Goal: Use online tool/utility: Utilize a website feature to perform a specific function

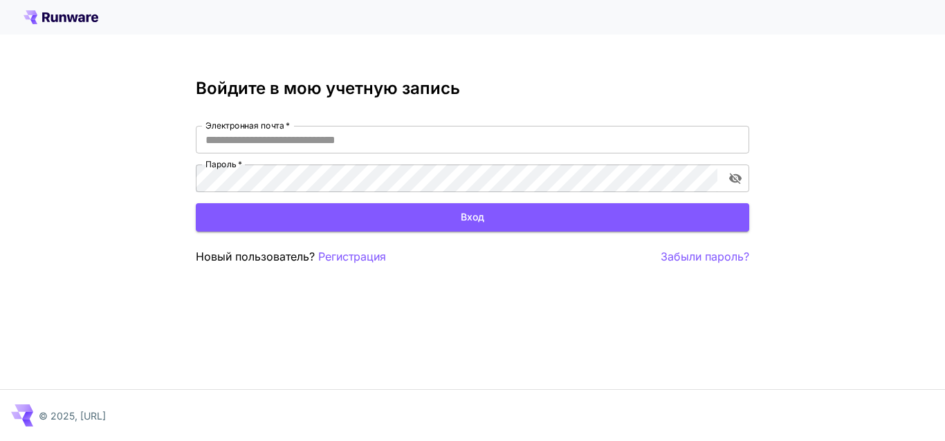
type input "**********"
click at [459, 212] on button "Вход" at bounding box center [472, 217] width 553 height 28
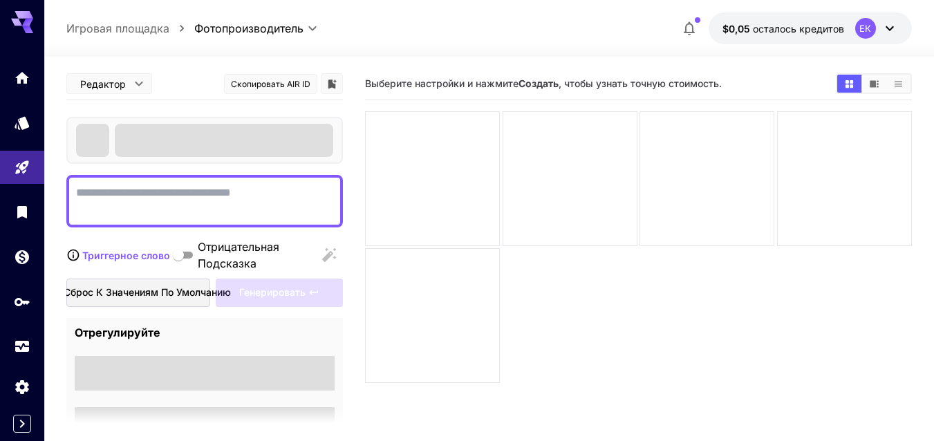
click at [194, 211] on textarea "Отрицательная Подсказка" at bounding box center [204, 201] width 257 height 33
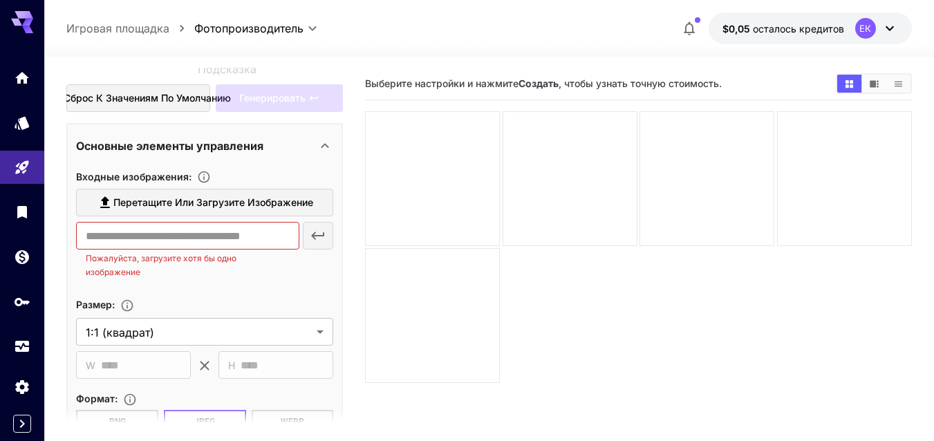
scroll to position [179, 0]
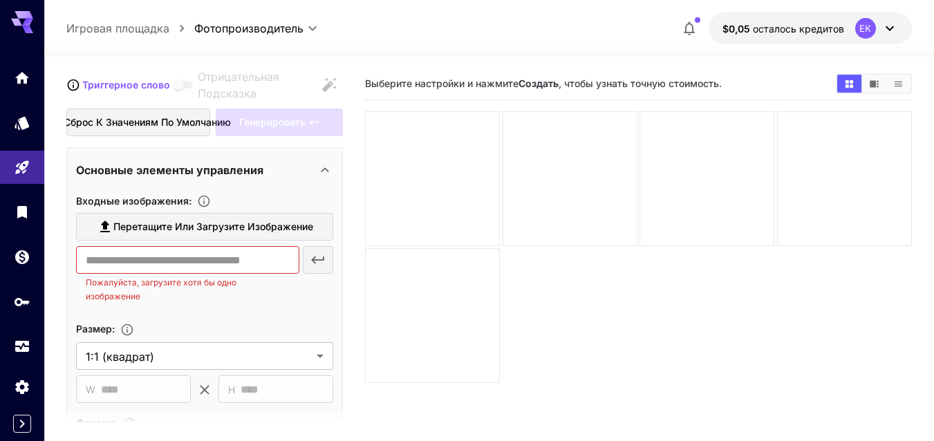
click at [318, 262] on div "​ Пожалуйста, загрузите хотя бы одно изображение" at bounding box center [204, 274] width 257 height 57
click at [256, 264] on input "text" at bounding box center [187, 260] width 223 height 28
click at [313, 258] on div "​ Пожалуйста, загрузите хотя бы одно изображение" at bounding box center [204, 274] width 257 height 57
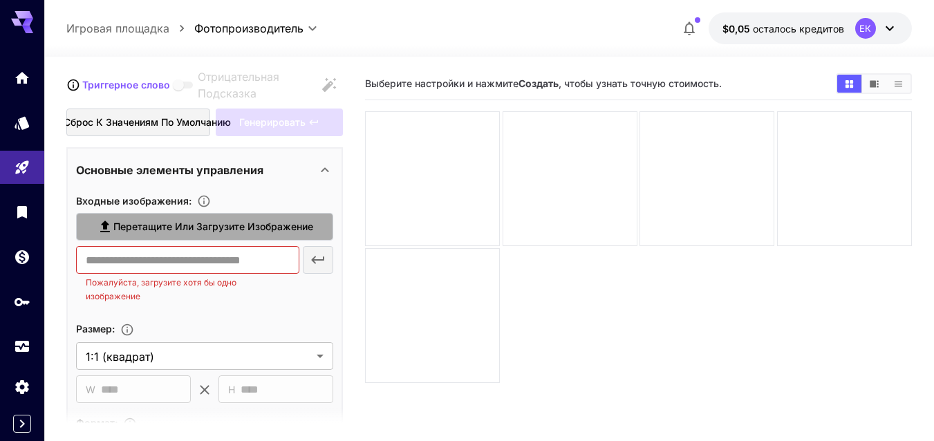
click at [193, 232] on span "Перетащите или загрузите изображение" at bounding box center [213, 227] width 200 height 17
click at [0, 0] on input "Перетащите или загрузите изображение" at bounding box center [0, 0] width 0 height 0
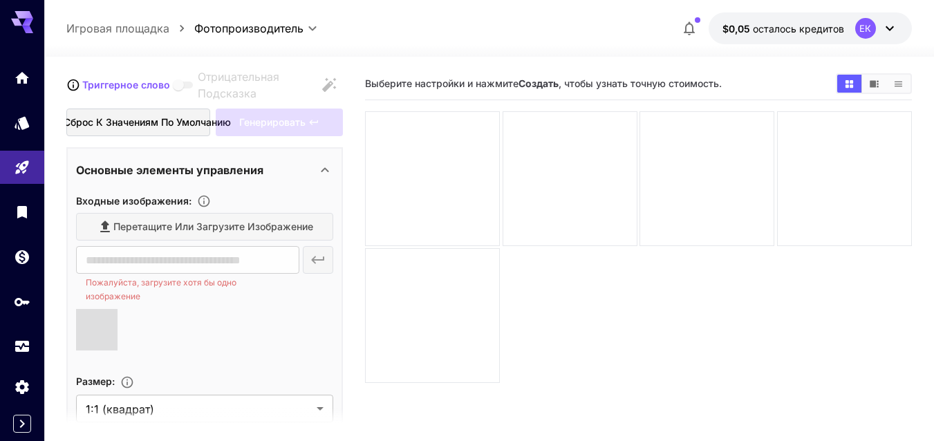
type input "**********"
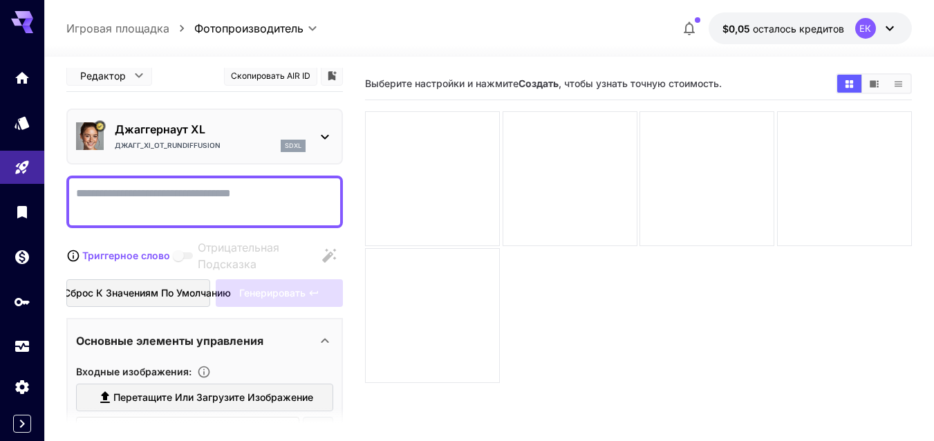
scroll to position [0, 0]
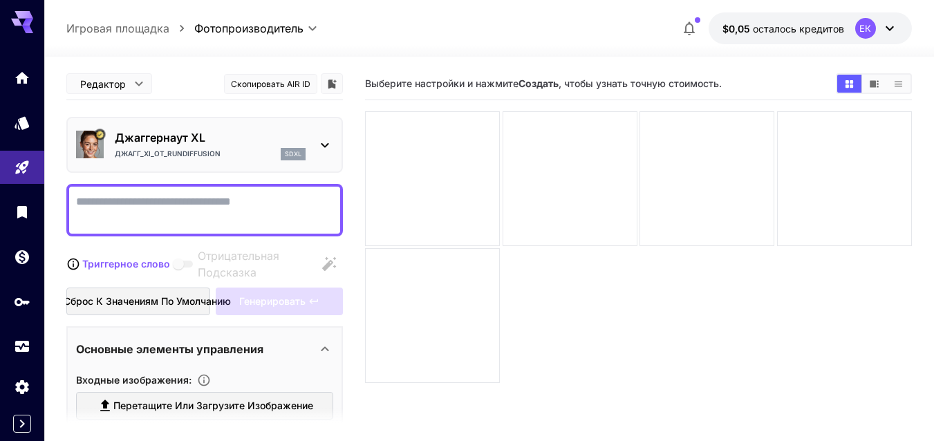
click at [117, 203] on textarea "Отрицательная Подсказка" at bounding box center [204, 210] width 257 height 33
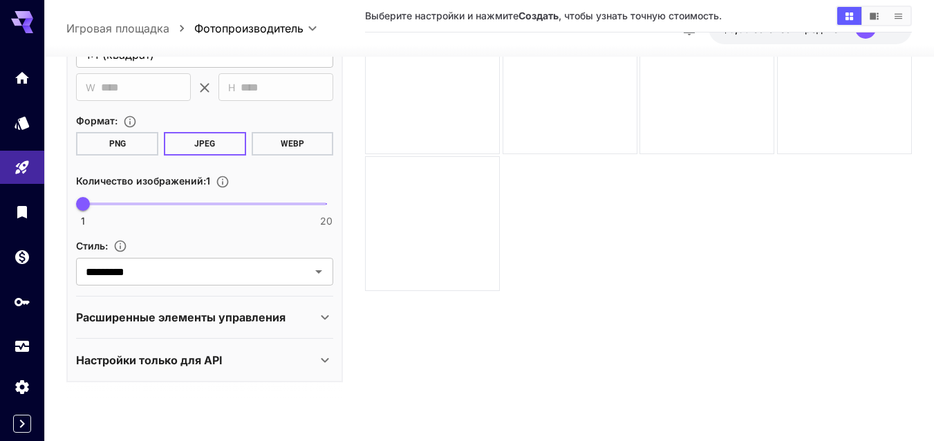
scroll to position [109, 0]
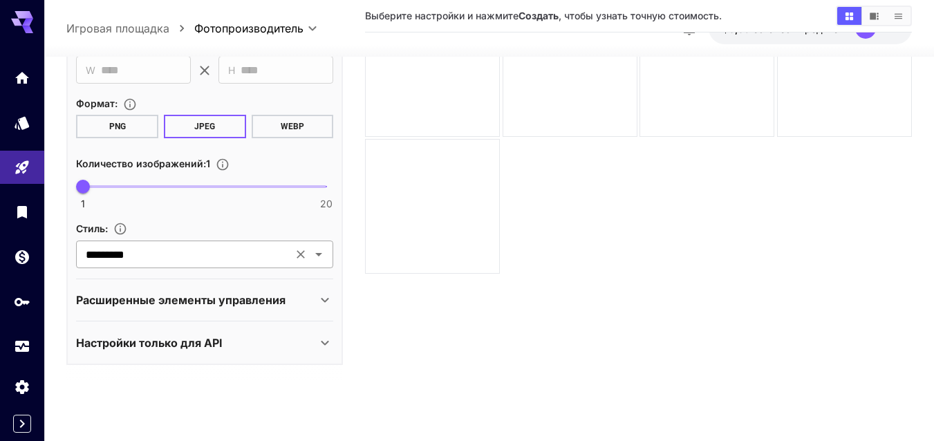
click at [317, 255] on icon "Открыть" at bounding box center [319, 254] width 17 height 17
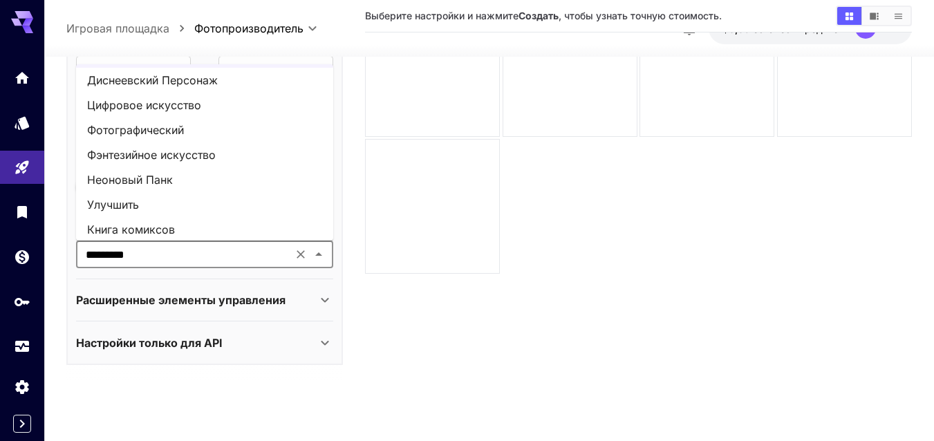
scroll to position [0, 0]
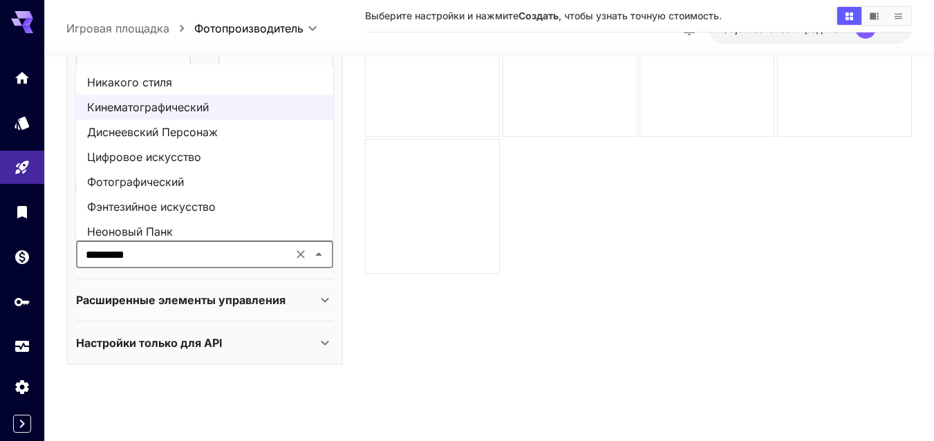
click at [146, 84] on ya-tr-span "Никакого стиля" at bounding box center [129, 82] width 85 height 17
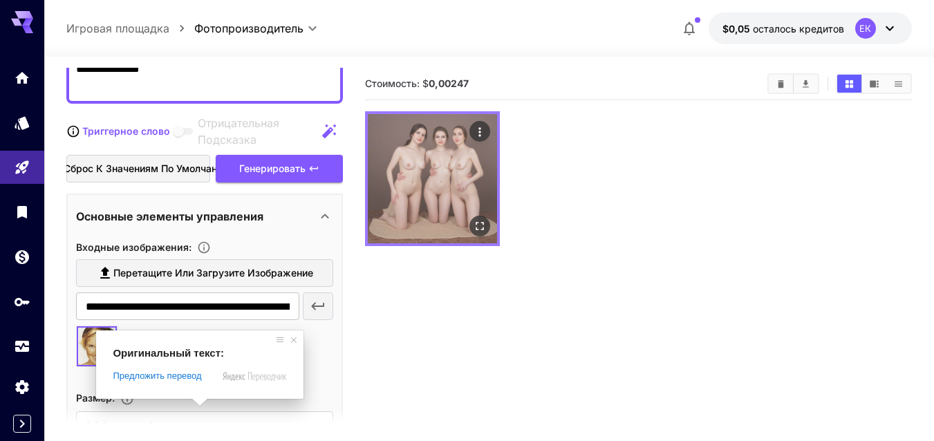
click at [430, 166] on img at bounding box center [432, 178] width 129 height 129
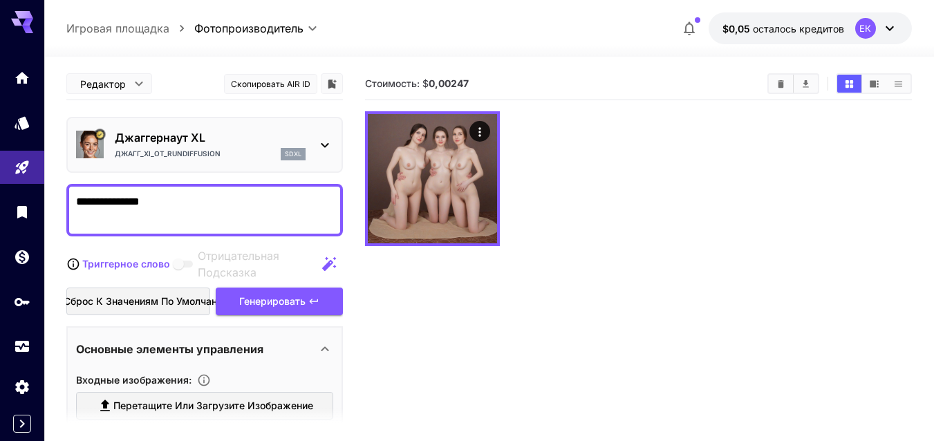
click at [327, 145] on icon at bounding box center [326, 145] width 8 height 5
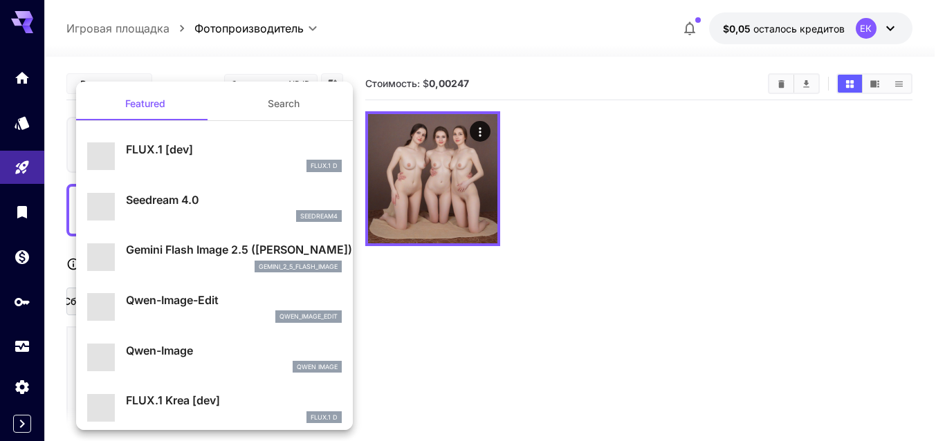
click at [400, 313] on div at bounding box center [472, 220] width 945 height 441
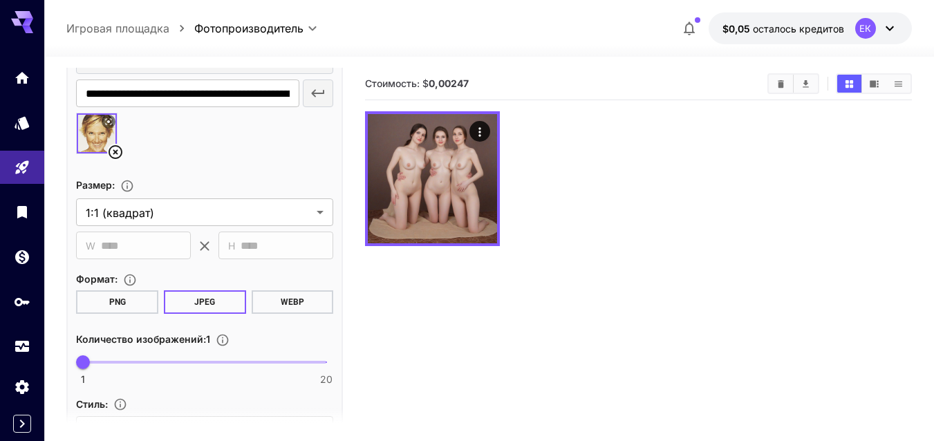
scroll to position [479, 0]
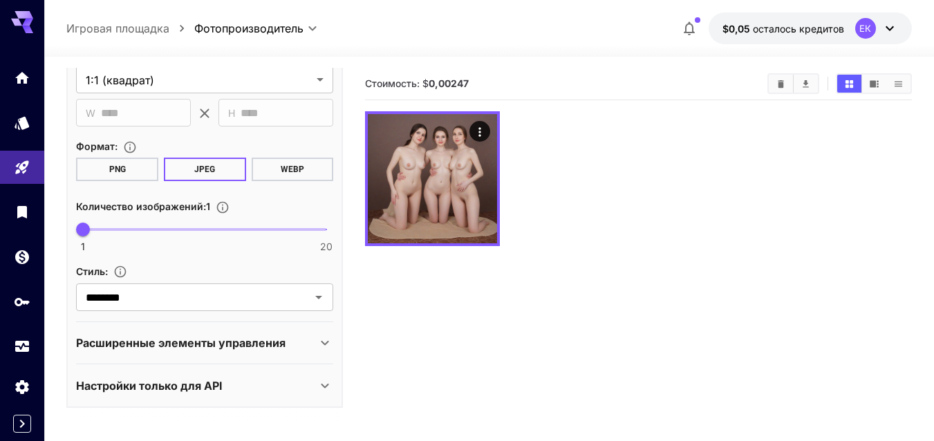
click at [331, 342] on icon at bounding box center [325, 343] width 17 height 17
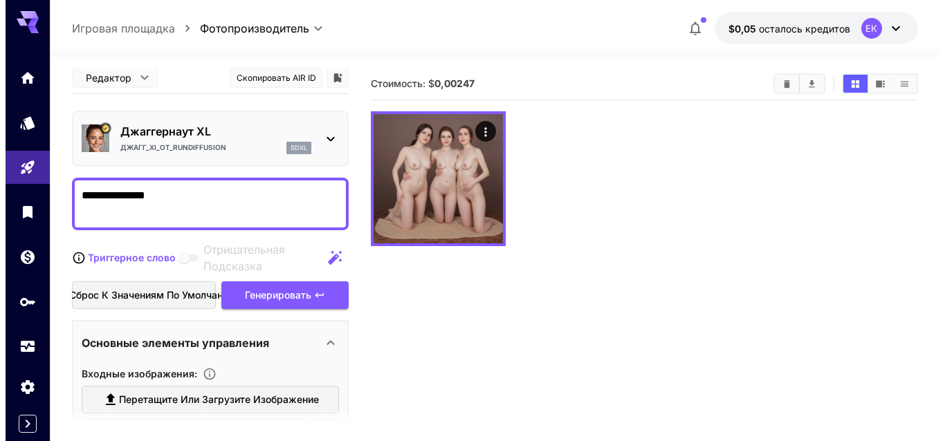
scroll to position [0, 0]
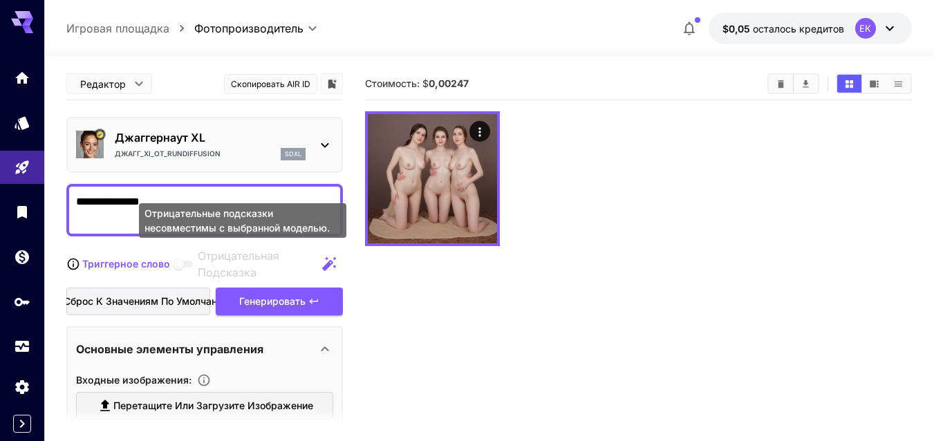
click at [326, 148] on icon at bounding box center [325, 145] width 17 height 17
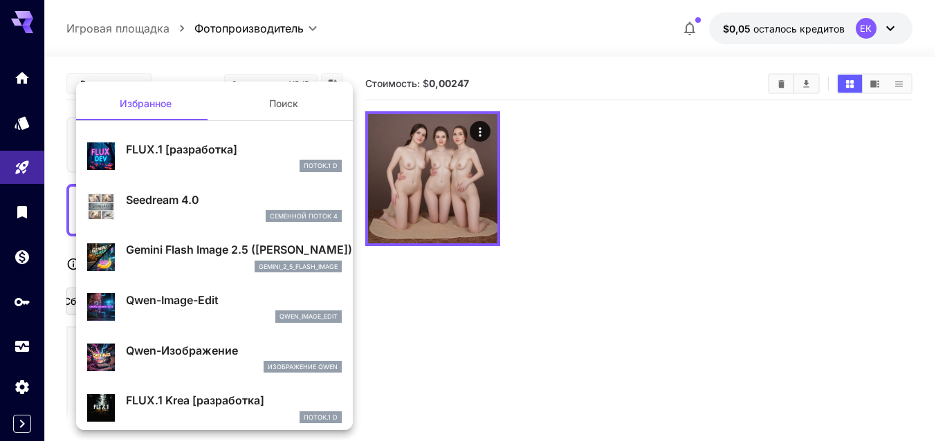
click at [458, 333] on div at bounding box center [472, 220] width 945 height 441
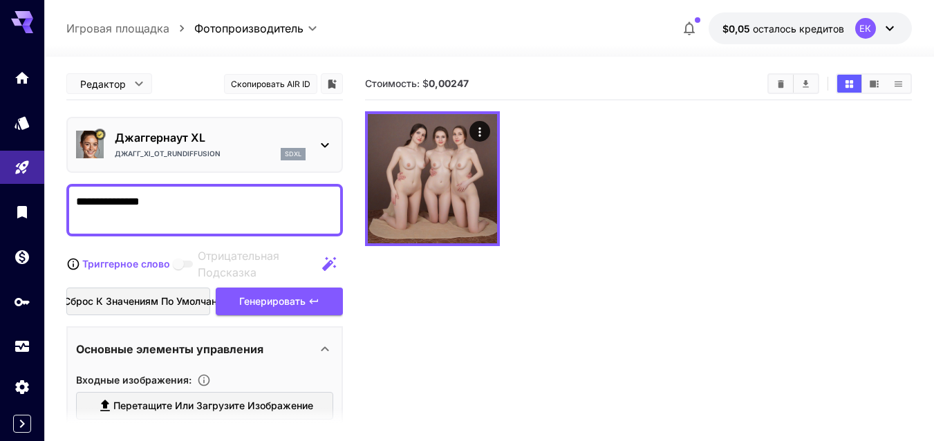
scroll to position [69, 0]
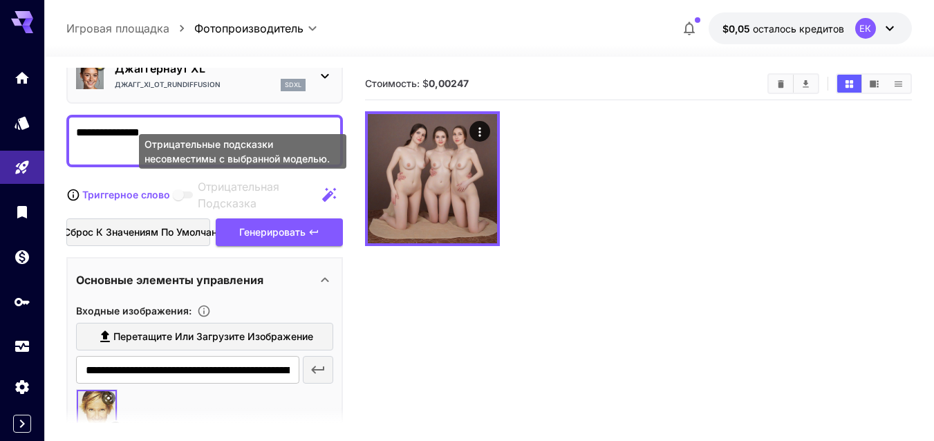
click at [190, 194] on span "Отрицательные подсказки несовместимы с выбранной моделью." at bounding box center [184, 195] width 18 height 7
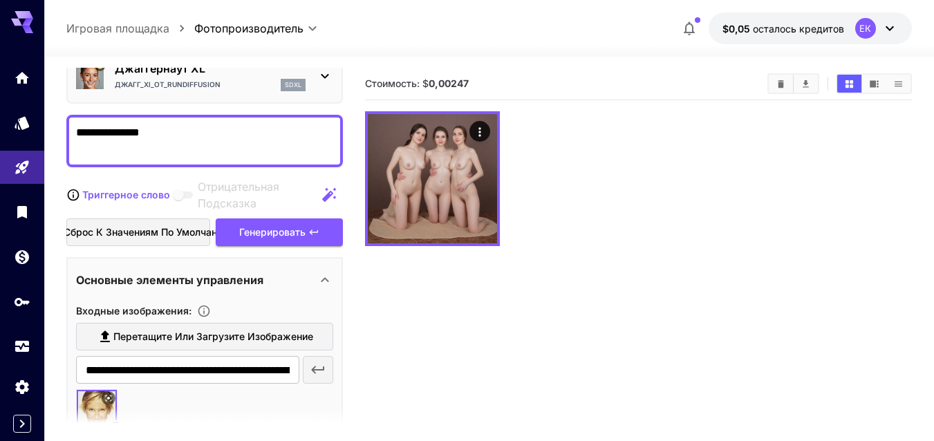
click at [380, 284] on section "Стоимость: $ 0,00247" at bounding box center [638, 288] width 547 height 441
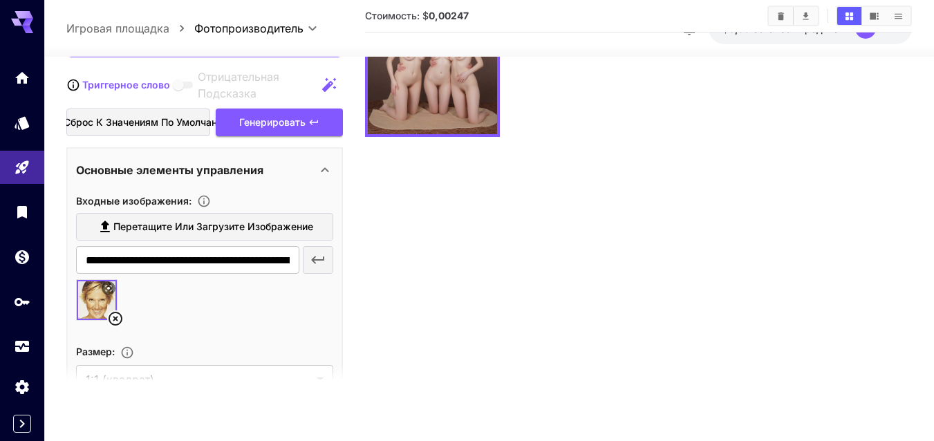
scroll to position [0, 0]
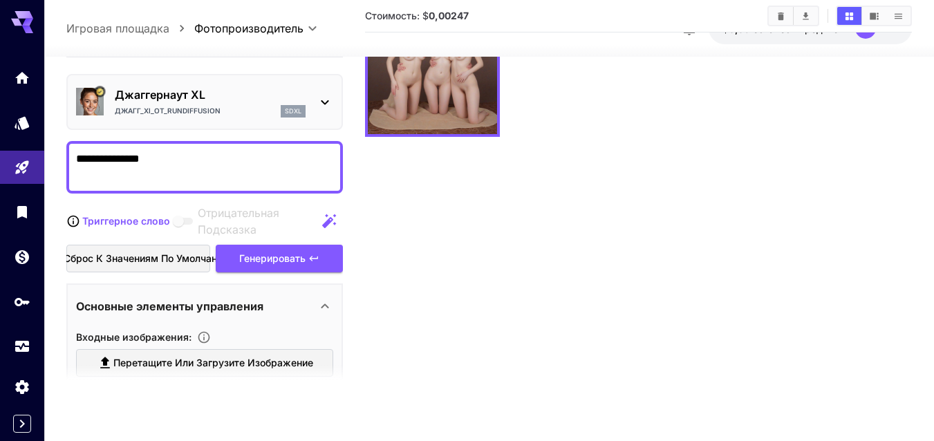
click at [174, 158] on textarea "**********" at bounding box center [204, 166] width 257 height 33
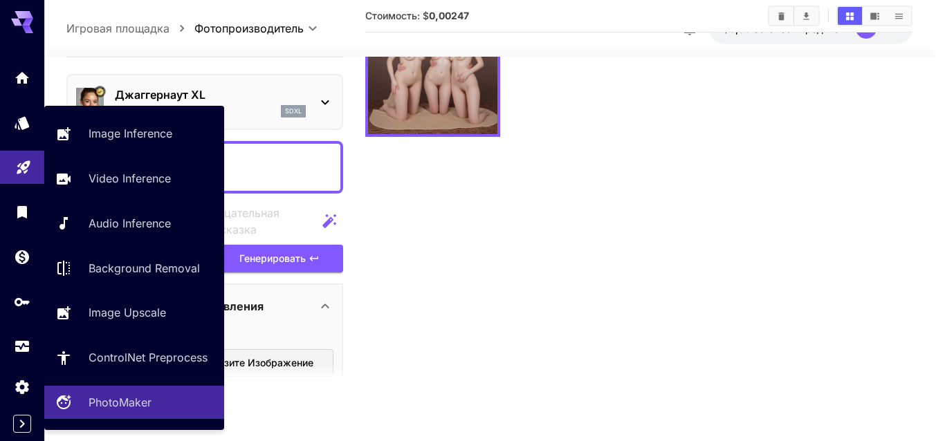
drag, startPoint x: 182, startPoint y: 161, endPoint x: 40, endPoint y: 155, distance: 141.9
click at [41, 155] on div "**********" at bounding box center [467, 166] width 934 height 551
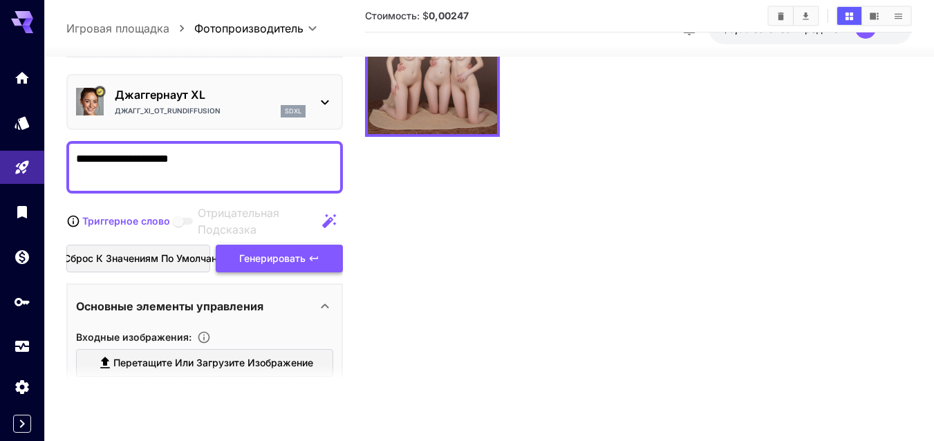
type textarea "**********"
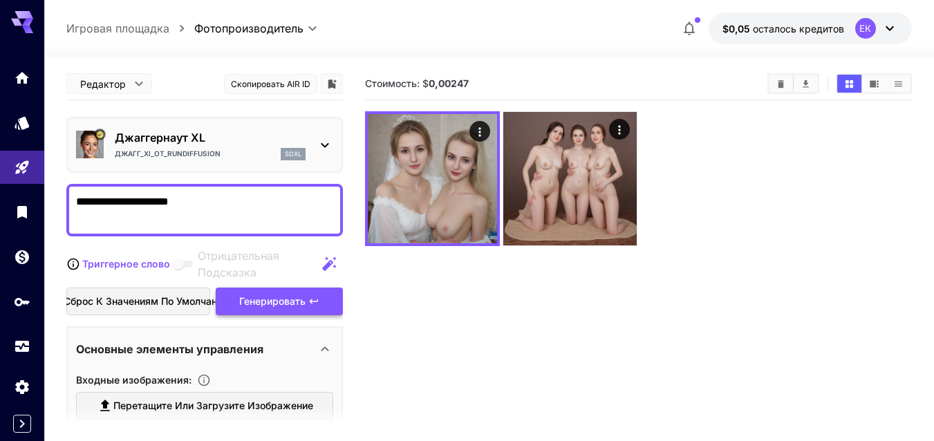
click at [636, 338] on section "Стоимость: $ 0,00247" at bounding box center [638, 288] width 547 height 441
click at [696, 23] on icon "button" at bounding box center [689, 28] width 17 height 17
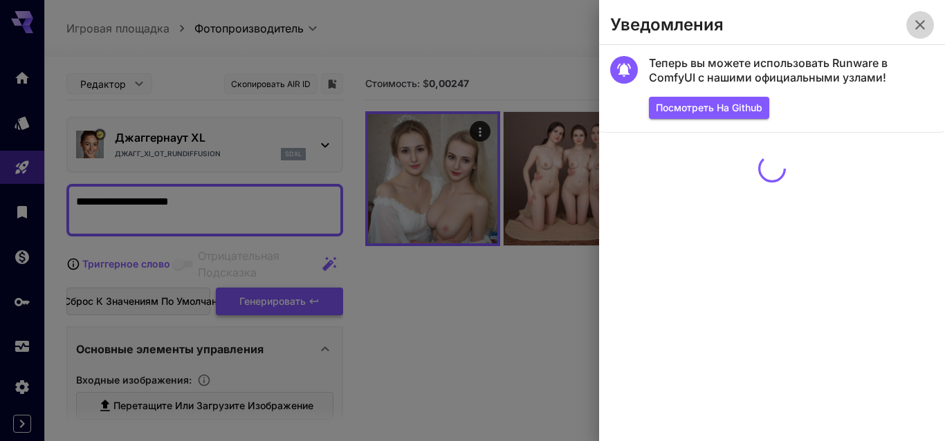
click at [924, 21] on icon "button" at bounding box center [920, 25] width 17 height 17
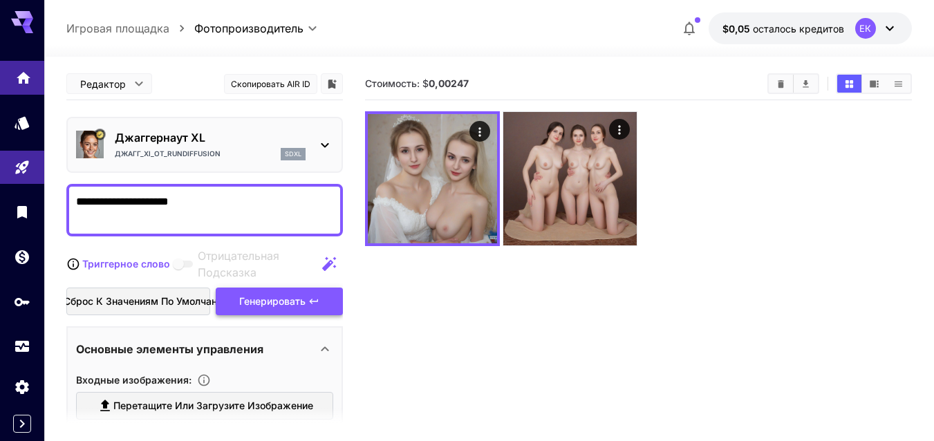
click at [20, 76] on icon "Главная" at bounding box center [24, 75] width 14 height 12
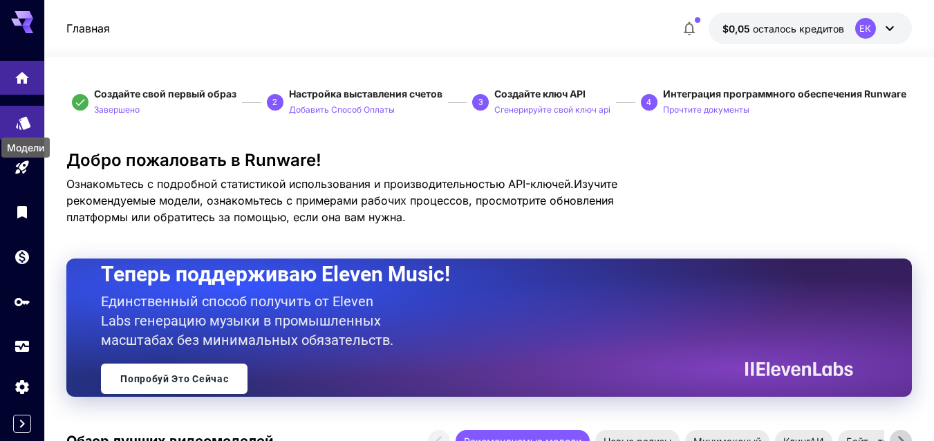
click at [22, 118] on icon "Модели" at bounding box center [23, 118] width 15 height 13
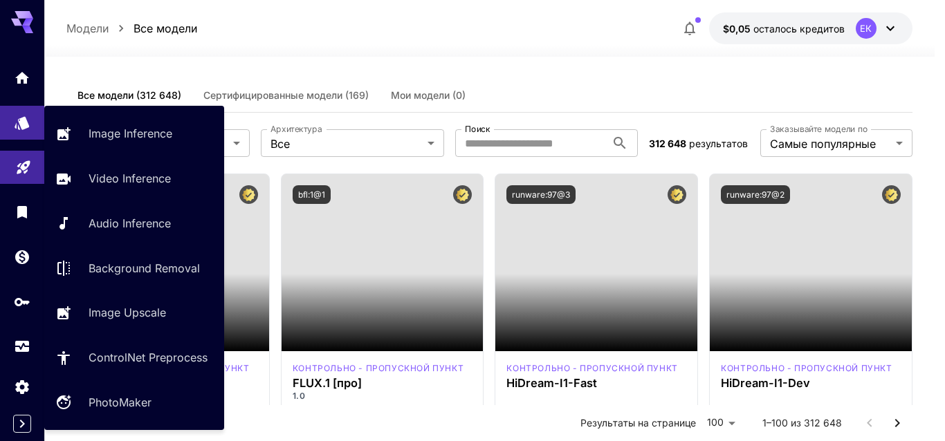
click at [29, 163] on icon "Игровая площадка" at bounding box center [23, 163] width 13 height 13
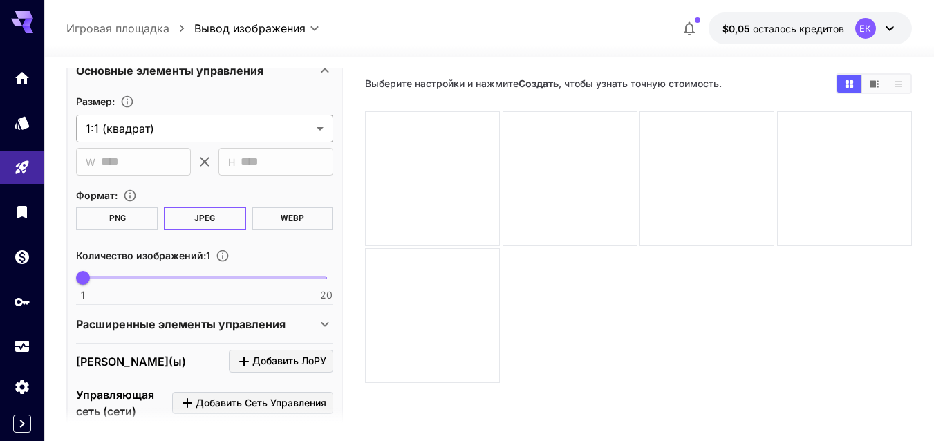
scroll to position [342, 0]
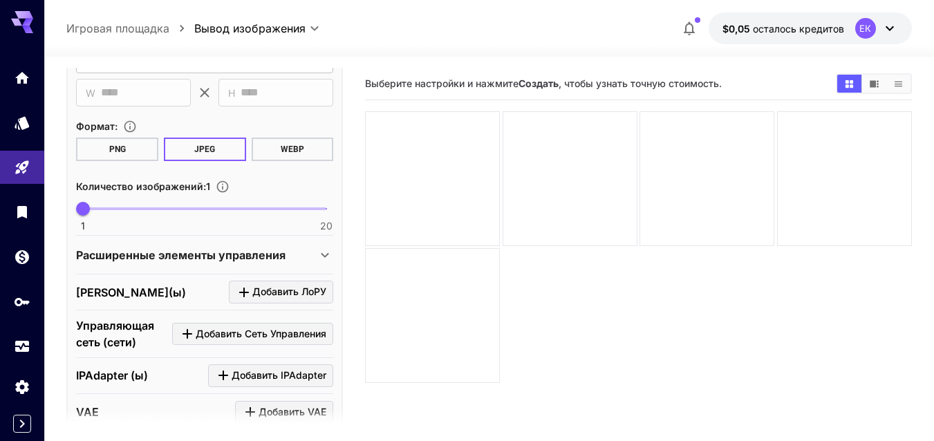
type textarea "**********"
click at [324, 253] on icon at bounding box center [325, 255] width 17 height 17
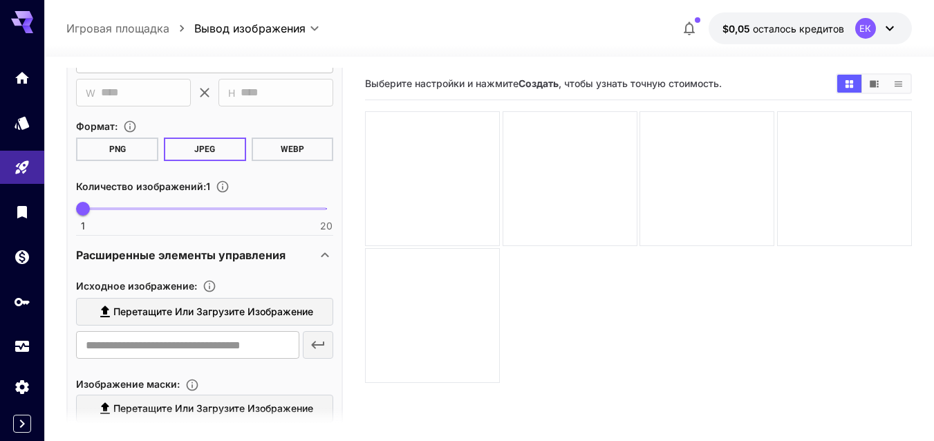
click at [200, 307] on ya-tr-span "Перетащите или загрузите изображение" at bounding box center [213, 312] width 200 height 12
click at [0, 0] on input "Перетащите или загрузите изображение" at bounding box center [0, 0] width 0 height 0
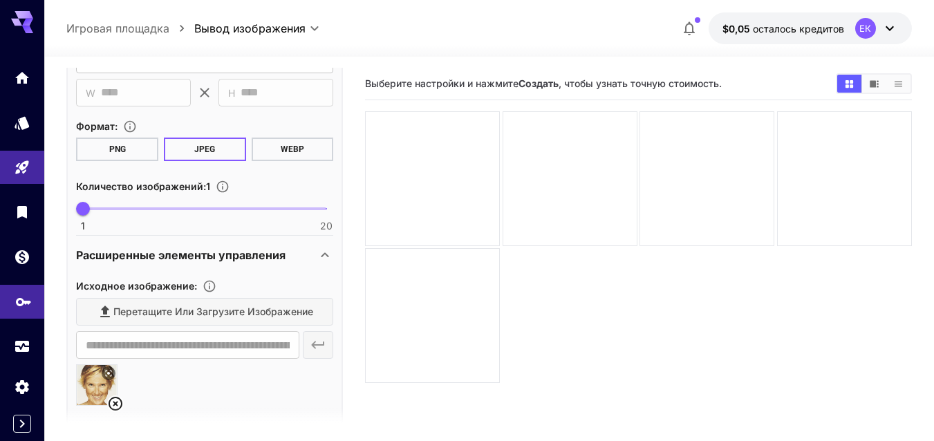
type input "**********"
